Goal: Information Seeking & Learning: Learn about a topic

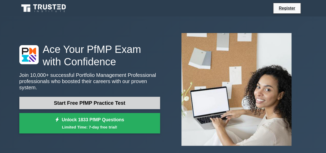
click at [102, 101] on link "Start Free PfMP Practice Test" at bounding box center [89, 103] width 141 height 12
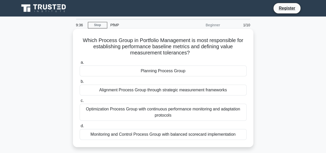
click at [91, 92] on div "Alignment Process Group through strategic measurement frameworks" at bounding box center [163, 89] width 167 height 11
click at [80, 83] on input "b. Alignment Process Group through strategic measurement frameworks" at bounding box center [80, 81] width 0 height 3
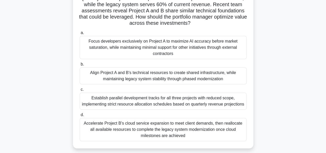
scroll to position [81, 0]
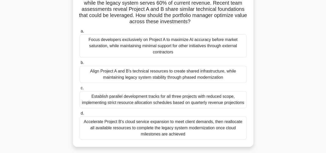
click at [197, 77] on div "Align Project A and B's technical resources to create shared infrastructure, wh…" at bounding box center [163, 74] width 167 height 17
click at [80, 64] on input "b. Align Project A and B's technical resources to create shared infrastructure,…" at bounding box center [80, 62] width 0 height 3
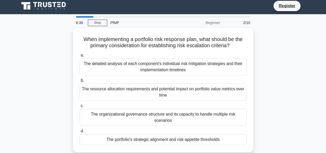
scroll to position [0, 0]
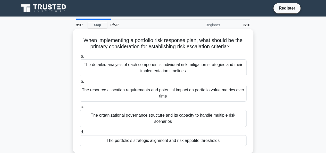
click at [185, 71] on div "The detailed analysis of each component's individual risk mitigation strategies…" at bounding box center [163, 67] width 167 height 17
click at [80, 58] on input "a. The detailed analysis of each component's individual risk mitigation strateg…" at bounding box center [80, 56] width 0 height 3
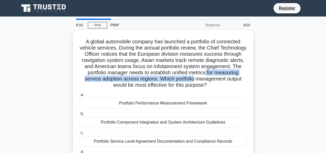
drag, startPoint x: 327, startPoint y: 73, endPoint x: 328, endPoint y: 77, distance: 4.0
click at [325, 76] on html "Register 8:03 Stop PfMP" at bounding box center [163, 139] width 326 height 278
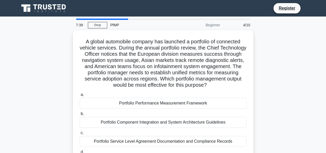
click at [258, 85] on div "A global automobile company has launched a portfolio of connected vehicle servi…" at bounding box center [162, 104] width 293 height 149
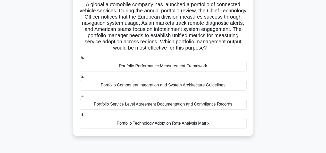
scroll to position [37, 0]
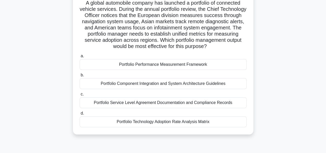
click at [157, 119] on div "Portfolio Technology Adoption Rate Analysis Matrix" at bounding box center [163, 121] width 167 height 11
click at [80, 115] on input "d. Portfolio Technology Adoption Rate Analysis Matrix" at bounding box center [80, 112] width 0 height 3
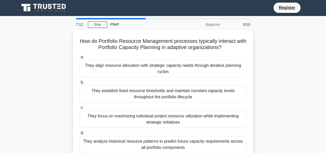
scroll to position [0, 0]
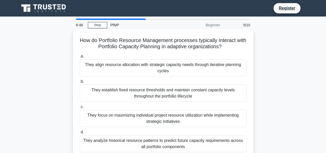
click at [150, 122] on div "They focus on maximizing individual project resource utilization while implemen…" at bounding box center [163, 118] width 167 height 17
click at [80, 108] on input "c. They focus on maximizing individual project resource utilization while imple…" at bounding box center [80, 106] width 0 height 3
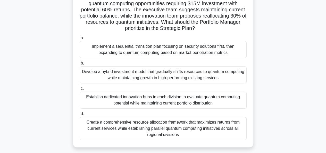
scroll to position [63, 0]
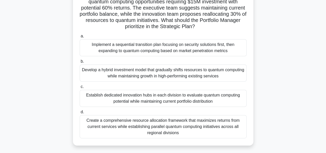
click at [148, 73] on div "Develop a hybrid investment model that gradually shifts resources to quantum co…" at bounding box center [163, 72] width 167 height 17
click at [80, 63] on input "b. Develop a hybrid investment model that gradually shifts resources to quantum…" at bounding box center [80, 61] width 0 height 3
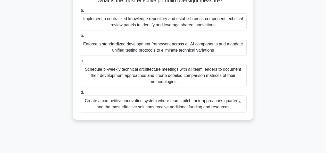
scroll to position [79, 0]
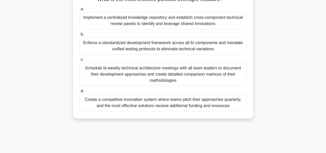
click at [212, 102] on div "Create a competitive innovation system where teams pitch their approaches quart…" at bounding box center [163, 102] width 167 height 17
click at [80, 93] on input "d. Create a competitive innovation system where teams pitch their approaches qu…" at bounding box center [80, 90] width 0 height 3
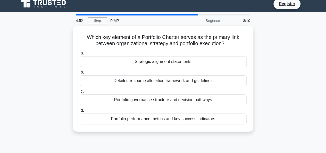
scroll to position [0, 0]
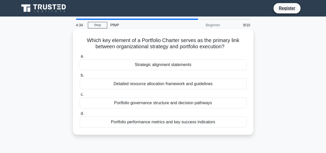
click at [139, 124] on div "Portfolio performance metrics and key success indicators" at bounding box center [163, 121] width 167 height 11
click at [80, 115] on input "d. Portfolio performance metrics and key success indicators" at bounding box center [80, 113] width 0 height 3
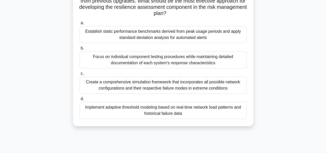
scroll to position [88, 0]
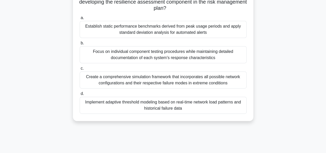
click at [136, 81] on div "Create a comprehensive simulation framework that incorporates all possible netw…" at bounding box center [163, 79] width 167 height 17
click at [80, 70] on input "c. Create a comprehensive simulation framework that incorporates all possible n…" at bounding box center [80, 68] width 0 height 3
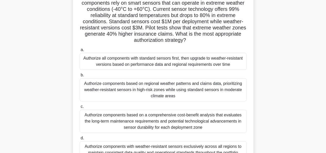
scroll to position [54, 0]
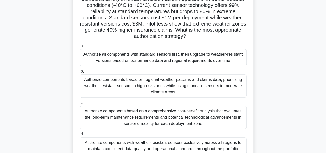
click at [159, 112] on div "Authorize components based on a comprehensive cost-benefit analysis that evalua…" at bounding box center [163, 117] width 167 height 23
click at [80, 104] on input "c. Authorize components based on a comprehensive cost-benefit analysis that eva…" at bounding box center [80, 102] width 0 height 3
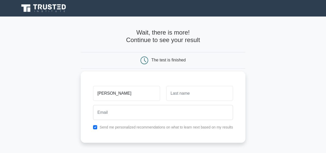
type input "pamela"
click at [199, 96] on input "text" at bounding box center [199, 93] width 67 height 15
type input "Kusimba"
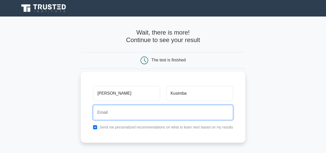
click at [150, 118] on input "email" at bounding box center [163, 112] width 140 height 15
type input "pkusimba@outlook.com"
